Goal: Information Seeking & Learning: Find specific fact

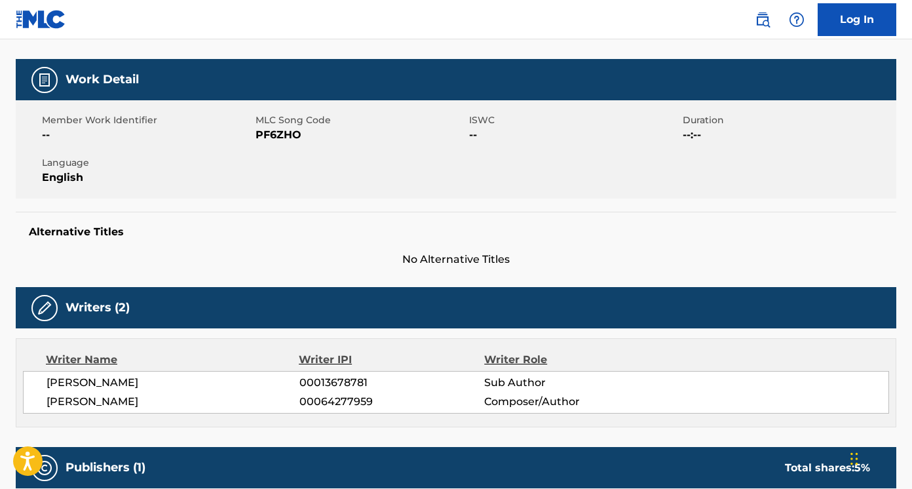
scroll to position [183, 0]
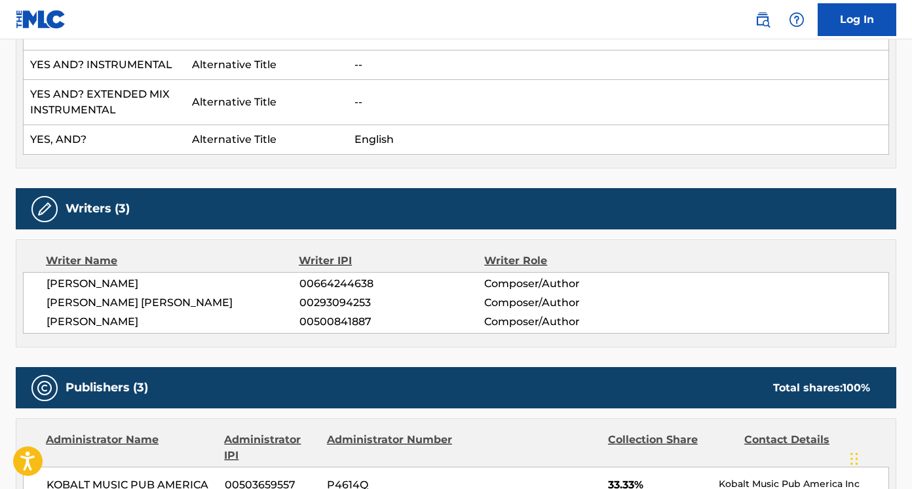
scroll to position [540, 0]
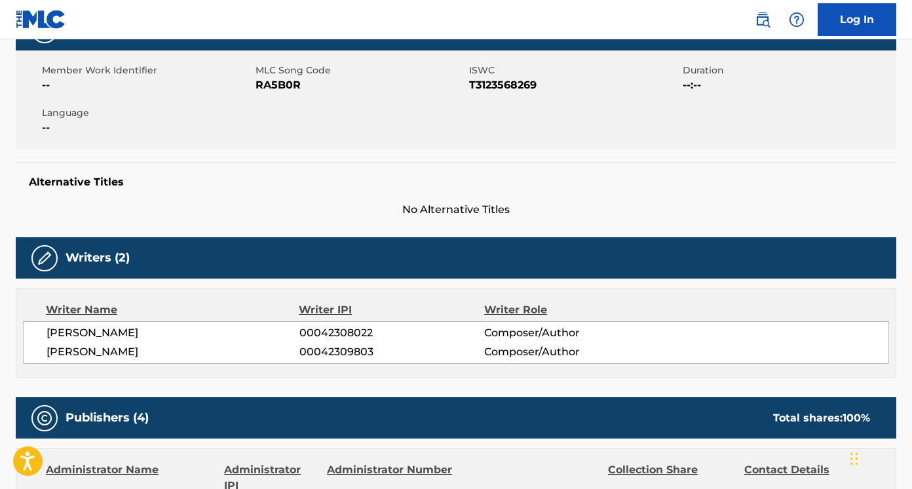
scroll to position [227, 0]
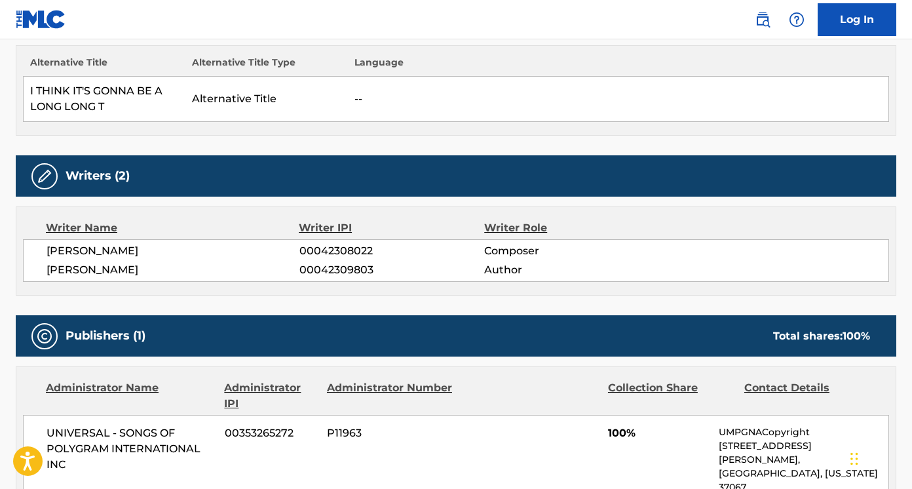
scroll to position [174, 0]
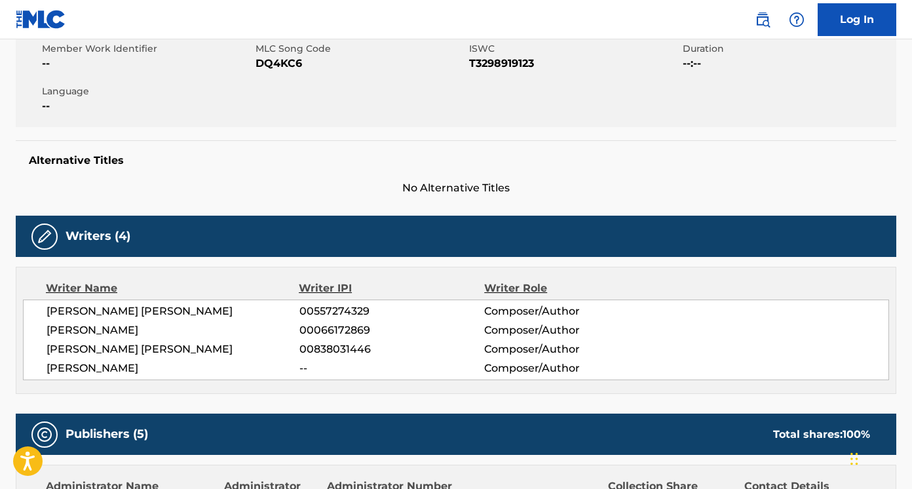
scroll to position [250, 0]
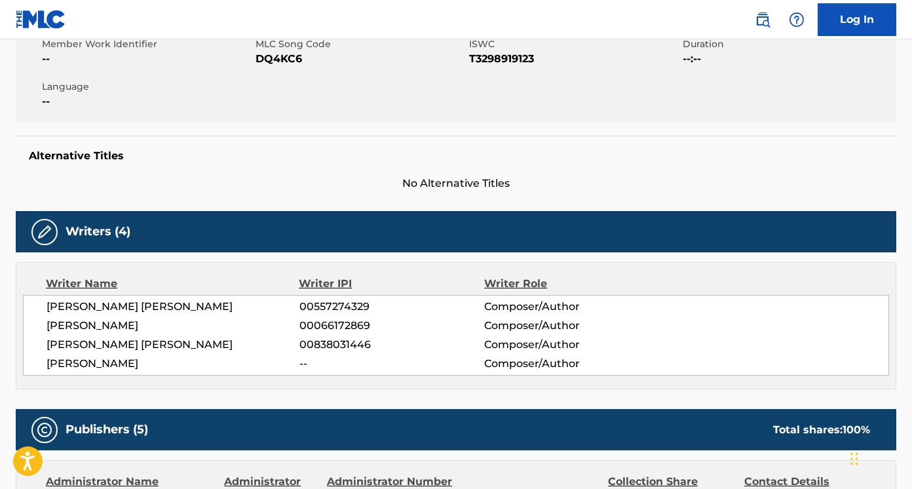
drag, startPoint x: 163, startPoint y: 365, endPoint x: 43, endPoint y: 304, distance: 135.0
click at [42, 304] on div "[PERSON_NAME] [PERSON_NAME] 00557274329 Composer/Author [PERSON_NAME] 000661728…" at bounding box center [456, 335] width 866 height 81
click at [130, 316] on div "[PERSON_NAME] [PERSON_NAME] 00557274329 Composer/Author [PERSON_NAME] 000661728…" at bounding box center [456, 335] width 866 height 81
drag, startPoint x: 195, startPoint y: 306, endPoint x: 43, endPoint y: 307, distance: 152.0
click at [43, 307] on div "MARCO DANIEL BORRERO 00557274329 Composer/Author JUSTI BARRETO 00066172869 Comp…" at bounding box center [456, 335] width 866 height 81
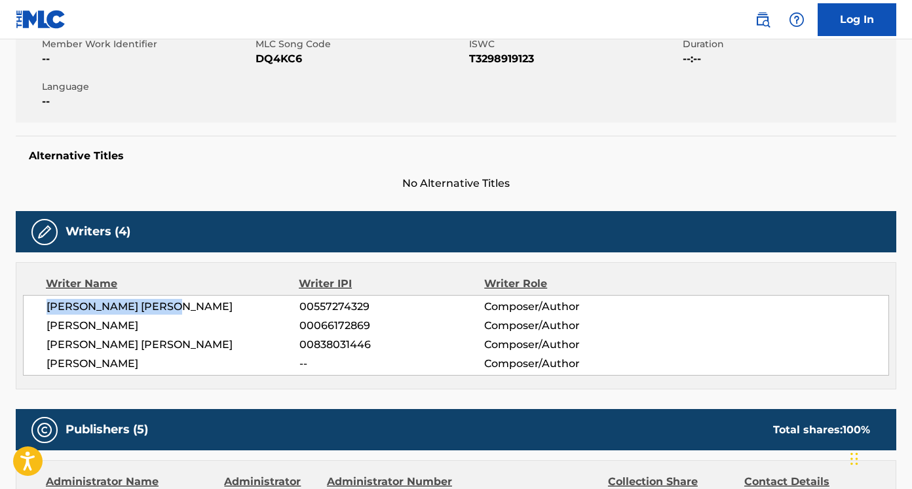
copy span "MARCO DANIEL BORRERO"
drag, startPoint x: 134, startPoint y: 322, endPoint x: 41, endPoint y: 327, distance: 93.1
click at [41, 327] on div "MARCO DANIEL BORRERO 00557274329 Composer/Author JUSTI BARRETO 00066172869 Comp…" at bounding box center [456, 335] width 866 height 81
copy span "JUSTI BARRETO"
drag, startPoint x: 253, startPoint y: 344, endPoint x: -3, endPoint y: 339, distance: 256.1
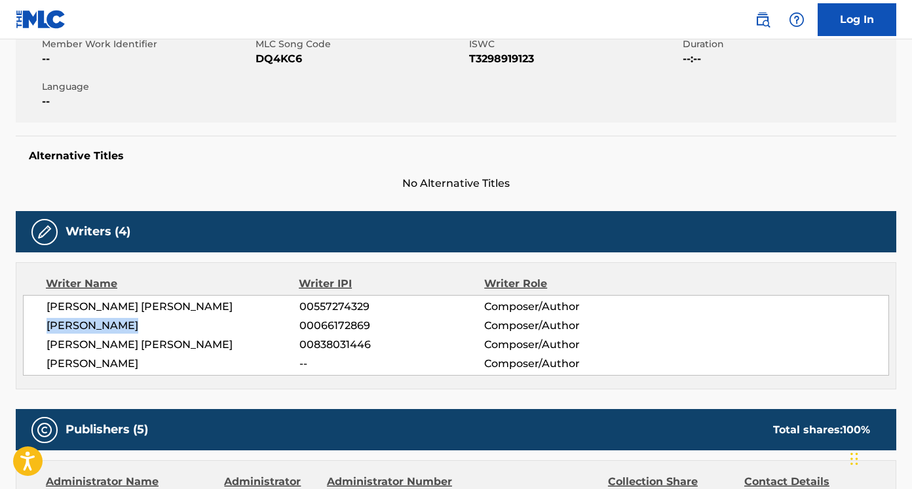
copy span "BENITO ANTONIO MARTINEZ OCASIO"
drag, startPoint x: 155, startPoint y: 365, endPoint x: 29, endPoint y: 362, distance: 125.8
click at [29, 363] on div "MARCO DANIEL BORRERO 00557274329 Composer/Author JUSTI BARRETO 00066172869 Comp…" at bounding box center [456, 335] width 866 height 81
copy span "ROBERTO ROSADO"
